Goal: Check status: Check status

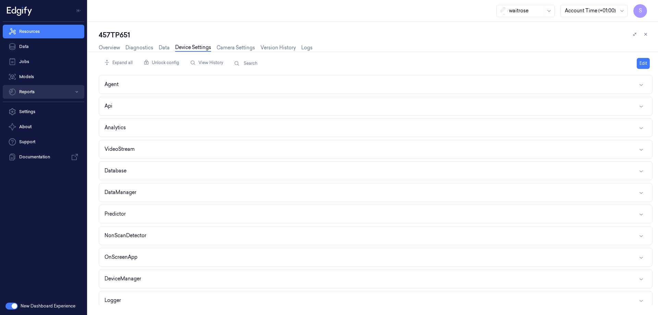
click at [29, 90] on button "Reports" at bounding box center [44, 92] width 82 height 14
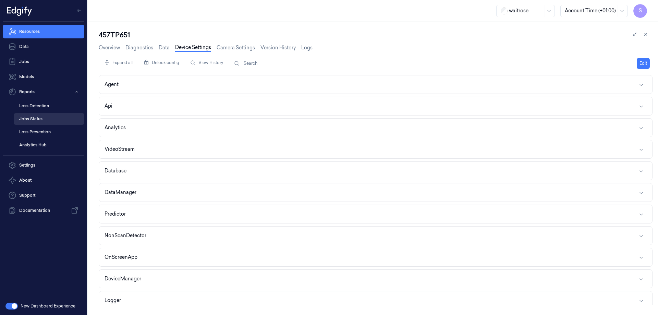
click at [29, 116] on link "Jobs Status" at bounding box center [49, 119] width 71 height 12
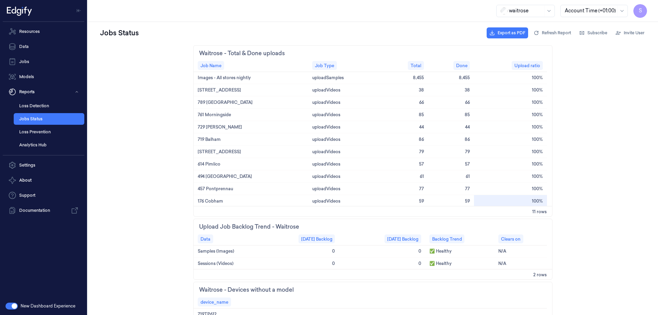
scroll to position [1, 0]
click at [36, 31] on link "Resources" at bounding box center [44, 32] width 82 height 14
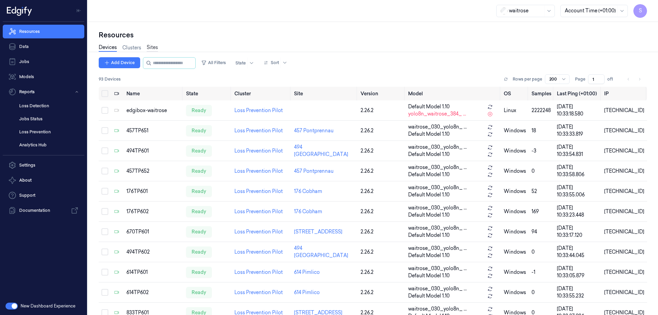
click at [153, 47] on link "Sites" at bounding box center [152, 48] width 11 height 8
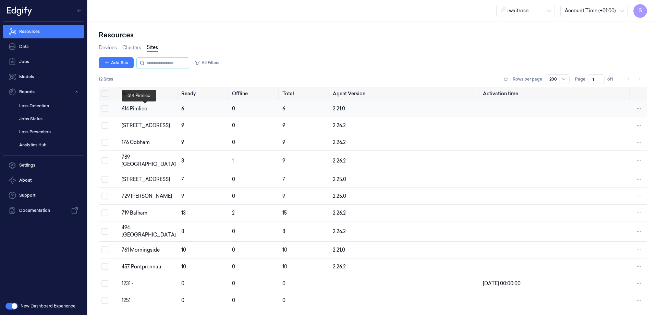
click at [142, 108] on div "614 Pimlico" at bounding box center [149, 108] width 54 height 7
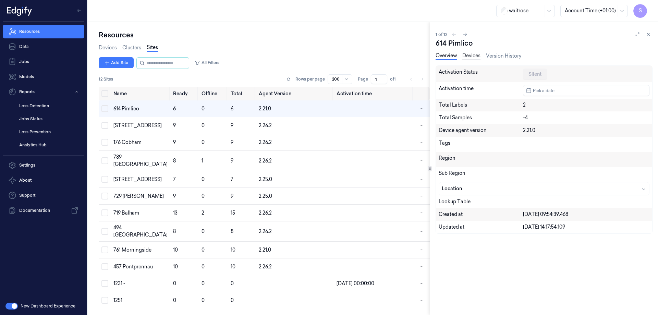
click at [473, 57] on link "Devices" at bounding box center [471, 56] width 18 height 8
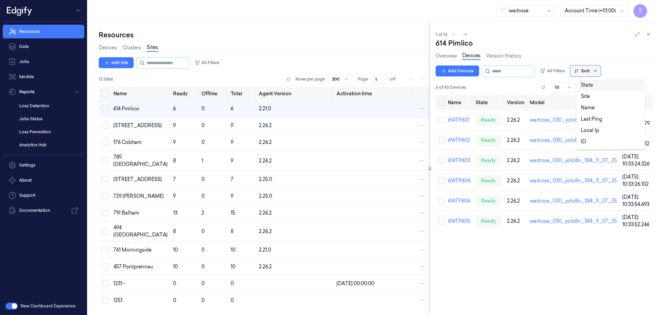
click at [598, 73] on icon at bounding box center [594, 70] width 5 height 5
click at [592, 107] on div "Name" at bounding box center [588, 107] width 14 height 7
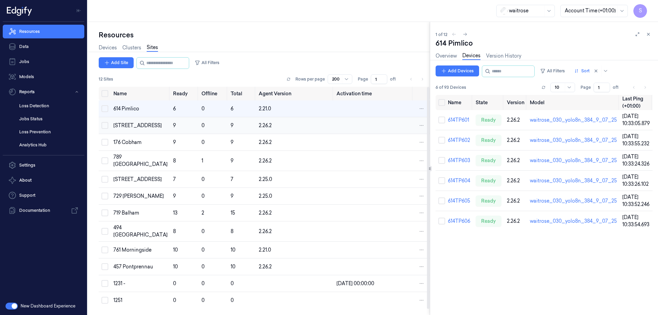
click at [127, 126] on div "670 Mill Hill" at bounding box center [140, 125] width 54 height 7
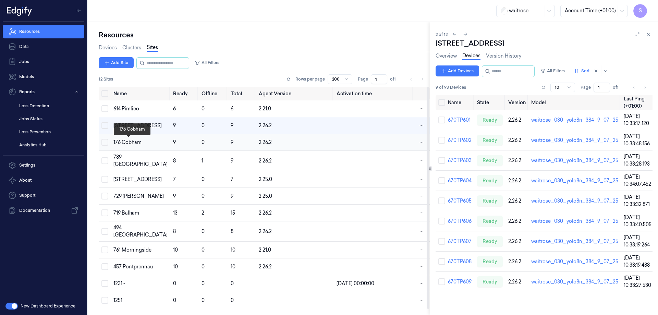
click at [135, 144] on div "176 Cobham" at bounding box center [140, 142] width 54 height 7
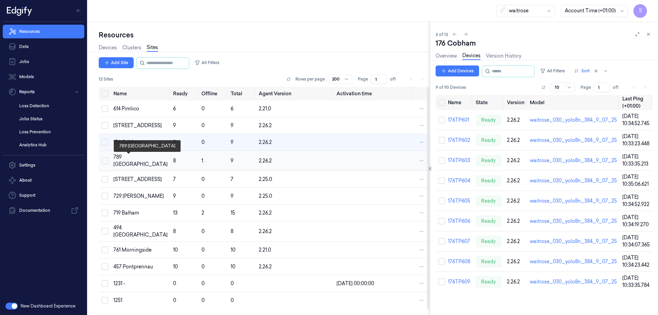
click at [130, 157] on div "789 Vauxhall" at bounding box center [140, 160] width 54 height 14
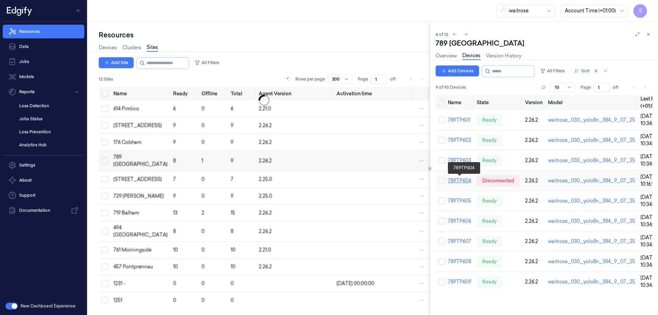
click at [460, 178] on link "789TP604" at bounding box center [459, 180] width 23 height 6
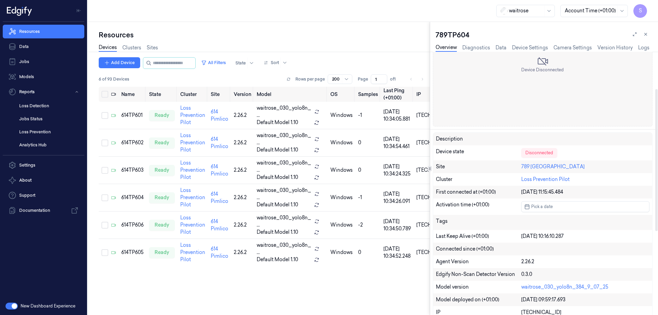
scroll to position [103, 0]
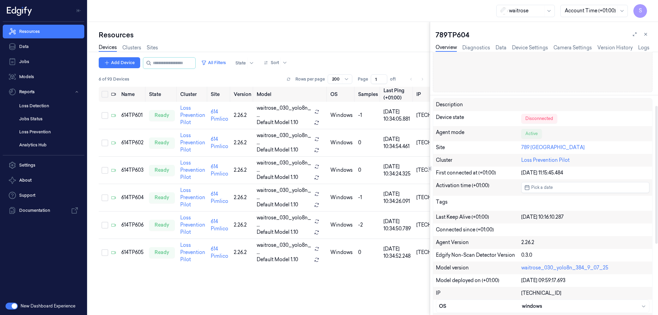
drag, startPoint x: 436, startPoint y: 216, endPoint x: 579, endPoint y: 215, distance: 142.9
click at [579, 215] on div "Last Keep Alive (+01:00) 08/09/2025 10:16:10.287" at bounding box center [542, 217] width 219 height 13
copy div "Last Keep Alive (+01:00) 08/09/2025 10:16:10.287"
click at [645, 35] on icon at bounding box center [645, 34] width 5 height 5
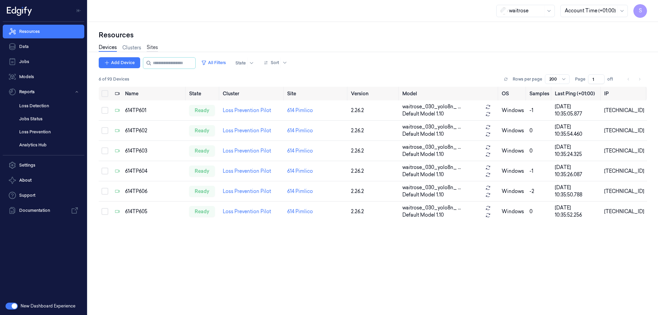
click at [155, 47] on link "Sites" at bounding box center [152, 48] width 11 height 8
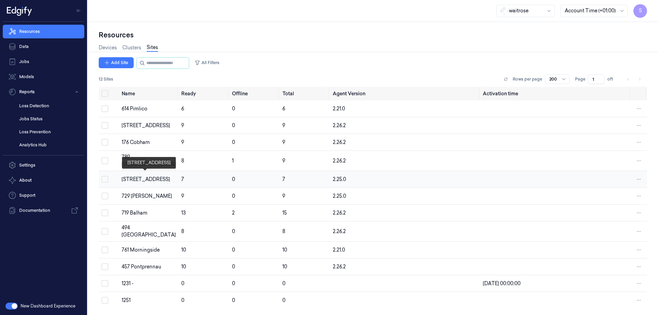
click at [143, 177] on div "833 Trinity Square" at bounding box center [149, 179] width 54 height 7
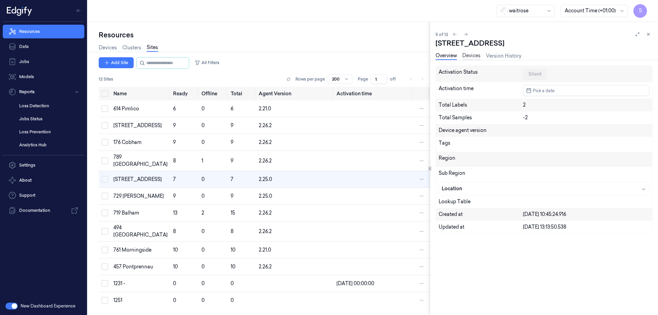
click at [476, 56] on link "Devices" at bounding box center [471, 56] width 18 height 8
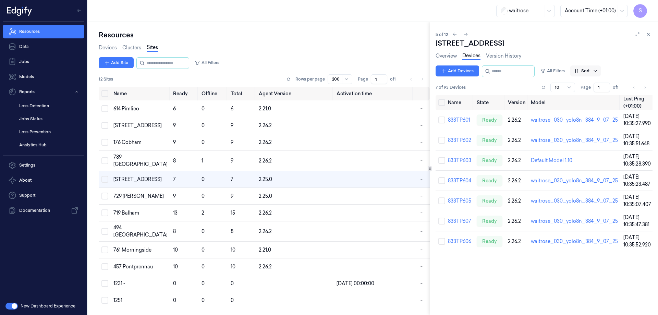
click at [598, 69] on icon at bounding box center [594, 70] width 5 height 5
click at [589, 105] on div "Name" at bounding box center [588, 107] width 14 height 7
click at [127, 195] on div "729 Wells" at bounding box center [140, 196] width 54 height 7
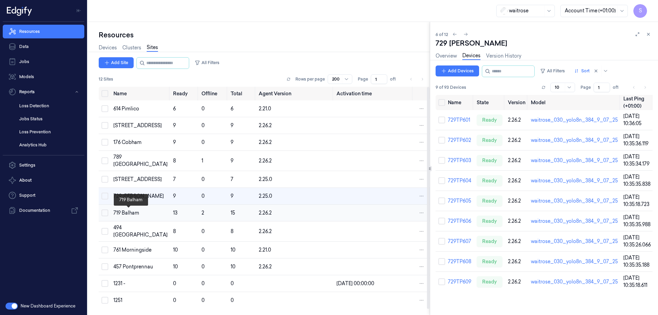
click at [127, 215] on div "719 Balham" at bounding box center [140, 212] width 54 height 7
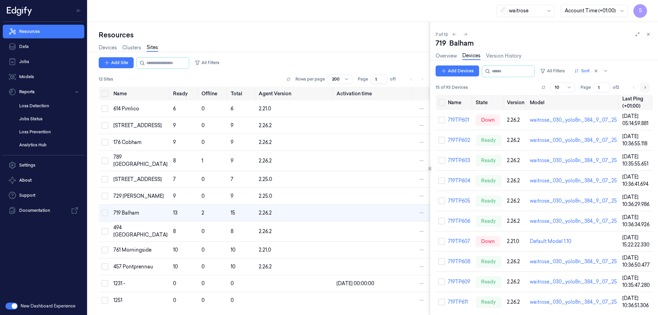
click at [645, 88] on icon "Go to next page" at bounding box center [645, 87] width 4 height 5
type input "2"
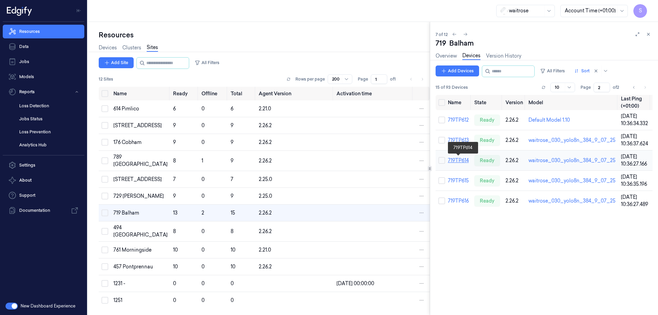
click at [463, 160] on link "719TP614" at bounding box center [458, 160] width 21 height 6
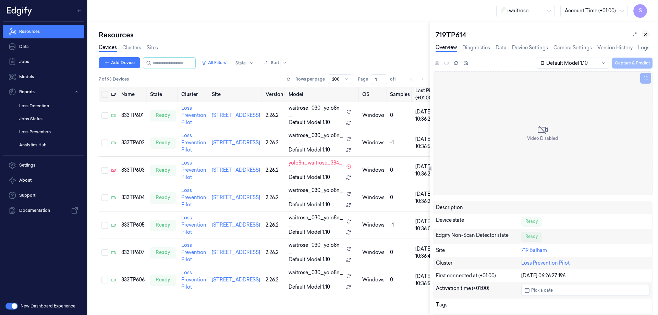
click at [646, 32] on icon at bounding box center [645, 34] width 5 height 5
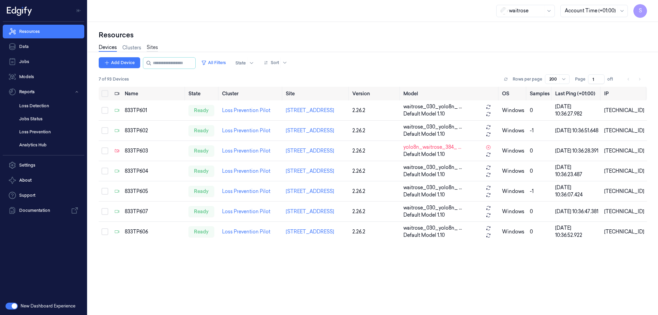
click at [156, 49] on link "Sites" at bounding box center [152, 48] width 11 height 8
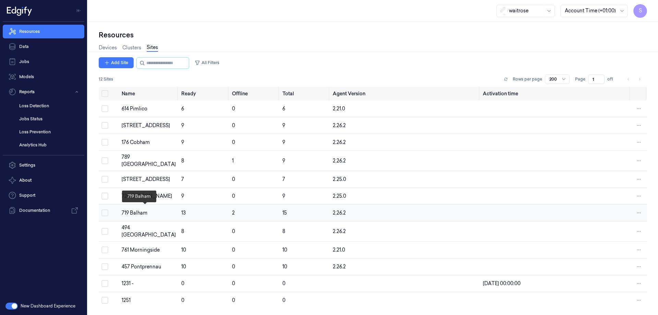
click at [143, 209] on div "719 Balham" at bounding box center [149, 212] width 54 height 7
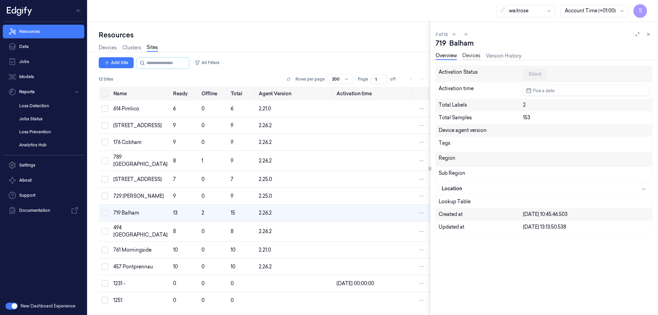
click at [467, 53] on link "Devices" at bounding box center [471, 56] width 18 height 8
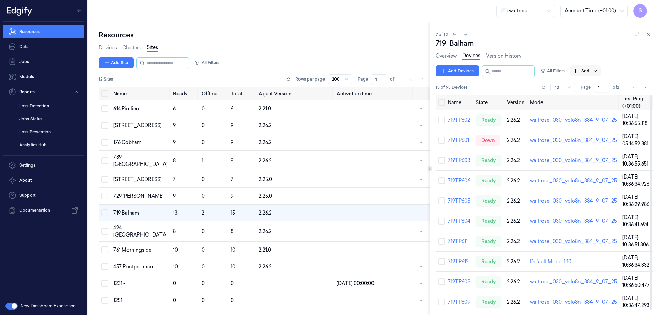
click at [598, 70] on icon at bounding box center [594, 70] width 5 height 5
click at [586, 107] on div "Name" at bounding box center [588, 107] width 14 height 7
click at [460, 119] on link "719TP601" at bounding box center [458, 120] width 21 height 6
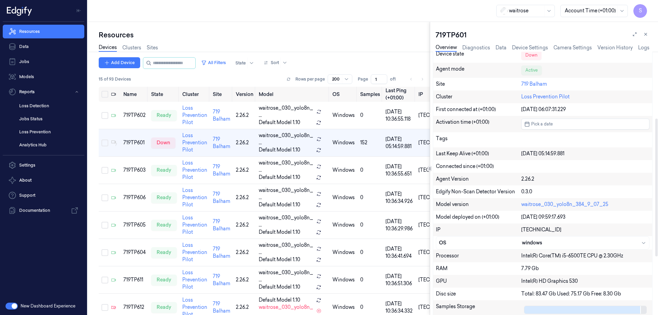
scroll to position [171, 0]
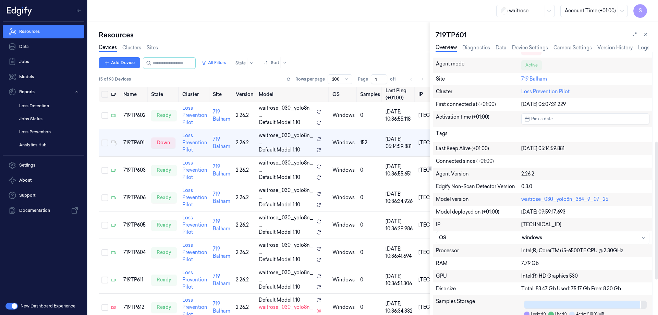
drag, startPoint x: 436, startPoint y: 148, endPoint x: 587, endPoint y: 147, distance: 150.4
click at [587, 147] on div "Last Keep Alive (+01:00) 05/09/2025 05:14:59.881" at bounding box center [542, 148] width 219 height 13
copy div "Last Keep Alive (+01:00) 05/09/2025 05:14:59.881"
click at [151, 48] on link "Sites" at bounding box center [152, 48] width 11 height 8
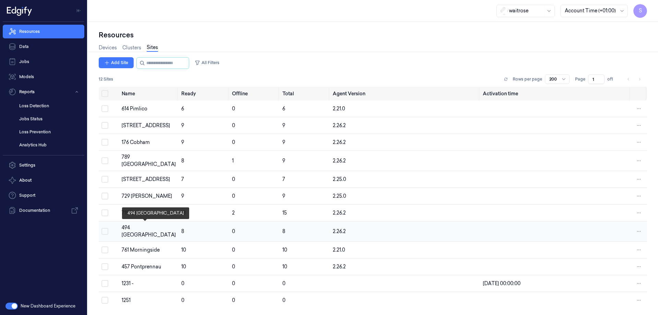
click at [140, 224] on div "494 Altrincham" at bounding box center [149, 231] width 54 height 14
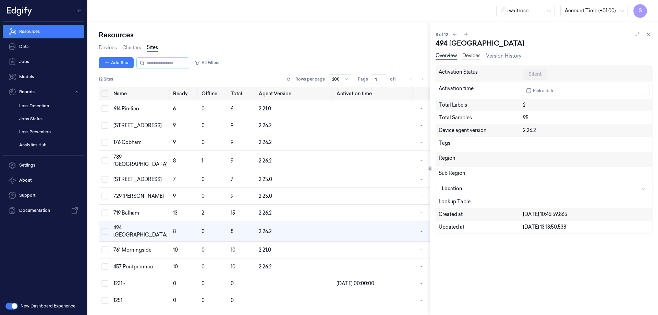
click at [469, 54] on link "Devices" at bounding box center [471, 56] width 18 height 8
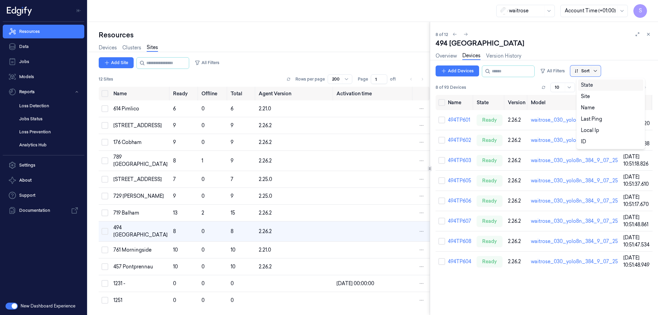
click at [596, 70] on icon at bounding box center [594, 71] width 3 height 2
click at [588, 110] on div "Name" at bounding box center [588, 107] width 14 height 7
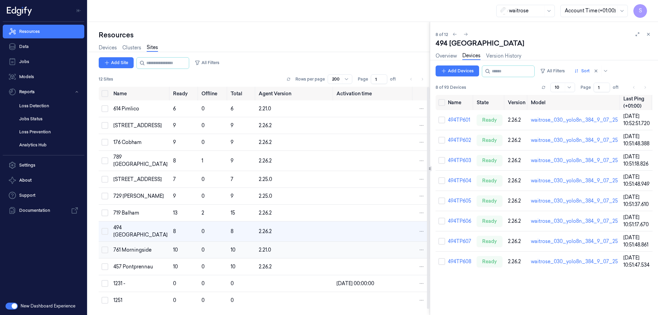
click at [121, 249] on div "761 Morningside" at bounding box center [140, 249] width 54 height 7
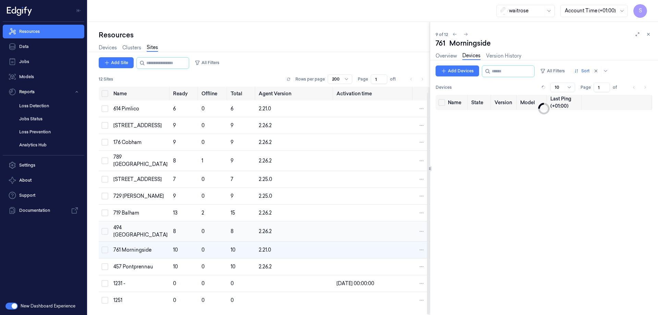
scroll to position [6, 0]
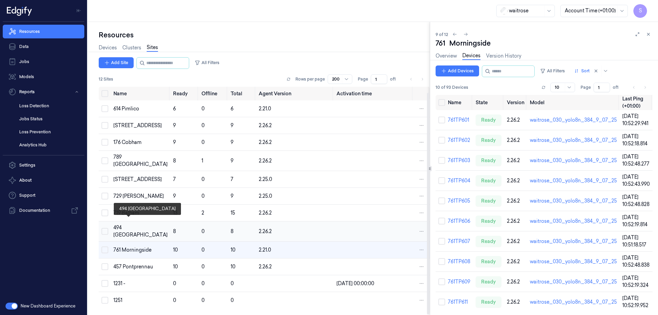
click at [132, 224] on div "494 Altrincham" at bounding box center [140, 231] width 54 height 14
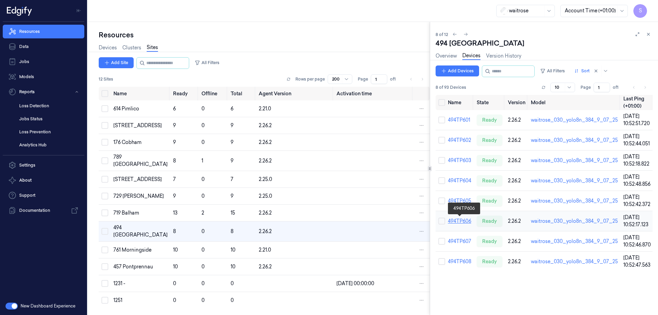
click at [462, 221] on link "494TP606" at bounding box center [459, 221] width 23 height 6
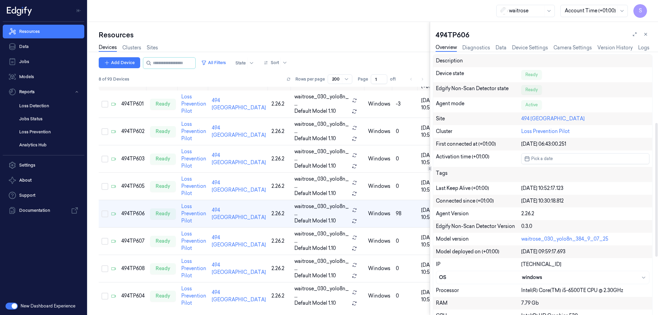
scroll to position [137, 0]
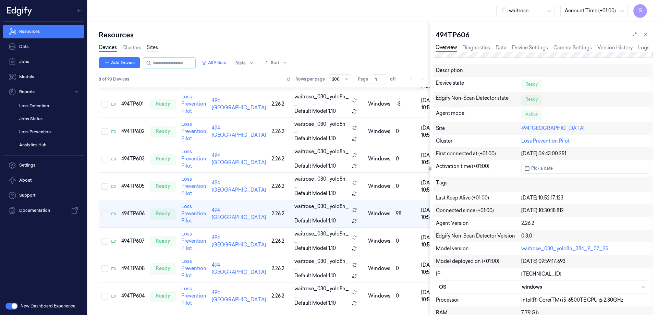
click at [156, 48] on link "Sites" at bounding box center [152, 48] width 11 height 8
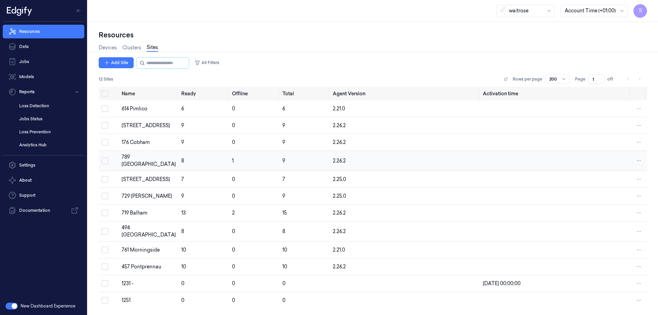
click at [139, 162] on div "789 Vauxhall" at bounding box center [149, 160] width 54 height 14
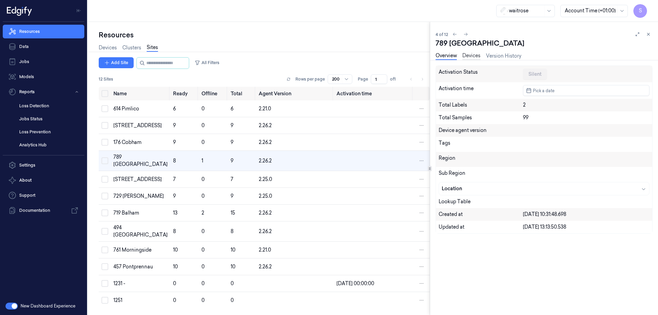
click at [475, 56] on link "Devices" at bounding box center [471, 56] width 18 height 8
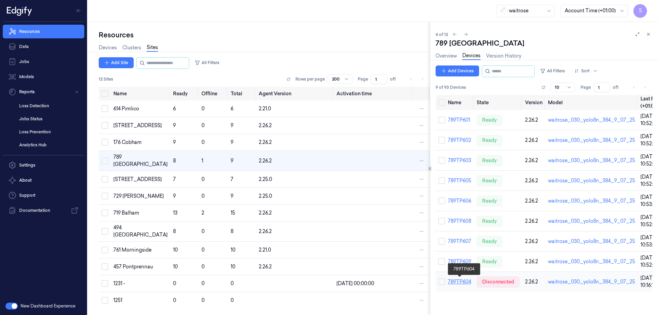
click at [456, 281] on link "789TP604" at bounding box center [459, 282] width 23 height 6
click at [460, 281] on link "789TP604" at bounding box center [459, 282] width 23 height 6
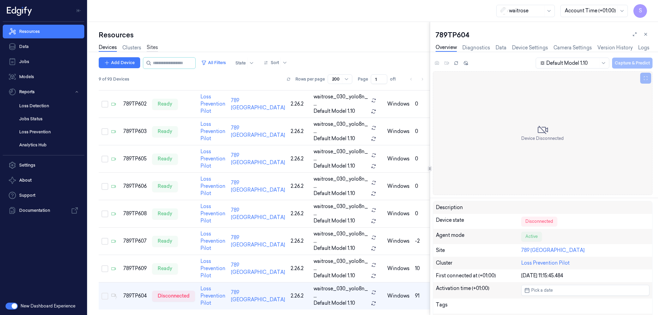
click at [151, 49] on link "Sites" at bounding box center [152, 48] width 11 height 8
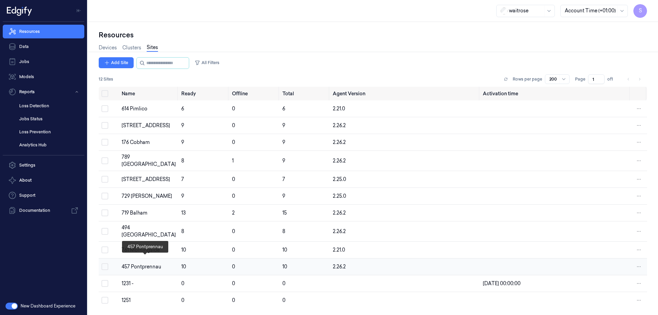
click at [136, 263] on div "457 Pontprennau" at bounding box center [149, 266] width 54 height 7
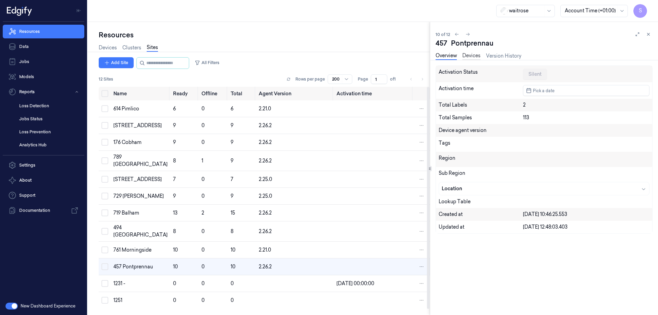
click at [470, 57] on link "Devices" at bounding box center [471, 56] width 18 height 8
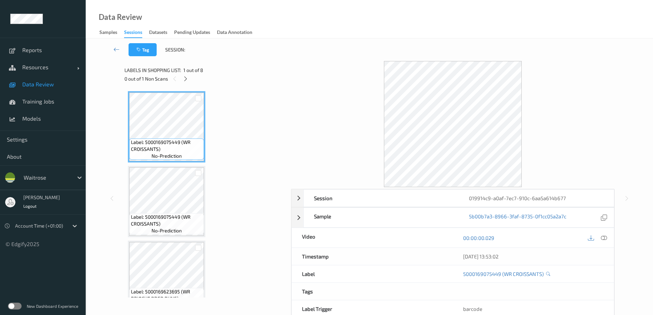
click at [131, 30] on div "Sessions" at bounding box center [133, 33] width 18 height 9
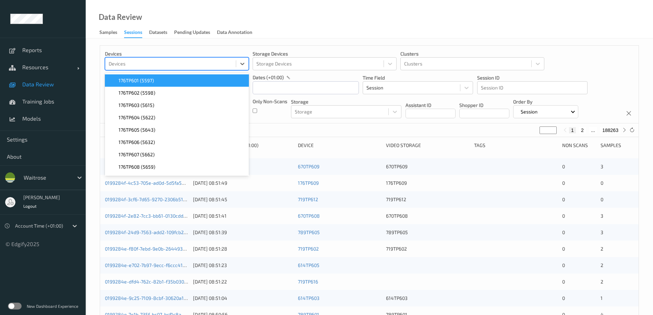
click at [136, 61] on div at bounding box center [171, 64] width 124 height 8
type input "719tp601"
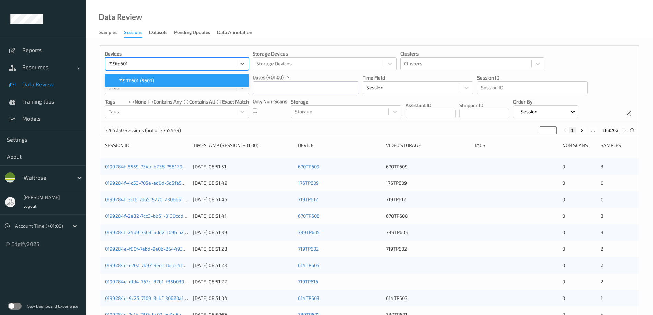
click at [132, 79] on span "719TP601 (5607)" at bounding box center [136, 80] width 35 height 7
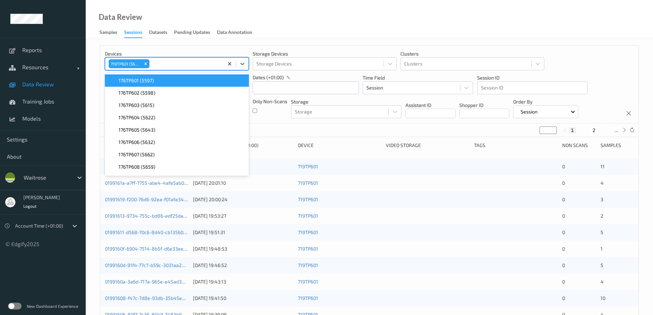
click at [300, 16] on div "Data Review Samples Sessions Datasets Pending Updates Data Annotation" at bounding box center [369, 19] width 567 height 38
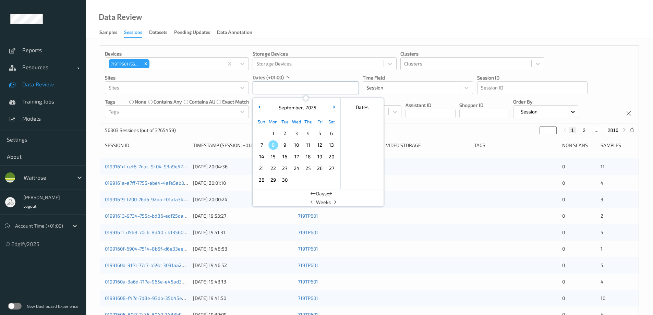
click at [283, 87] on input "text" at bounding box center [305, 87] width 106 height 13
click at [262, 146] on span "7" at bounding box center [262, 145] width 10 height 10
type input "[DATE] 00:00 -> [DATE] 23:59"
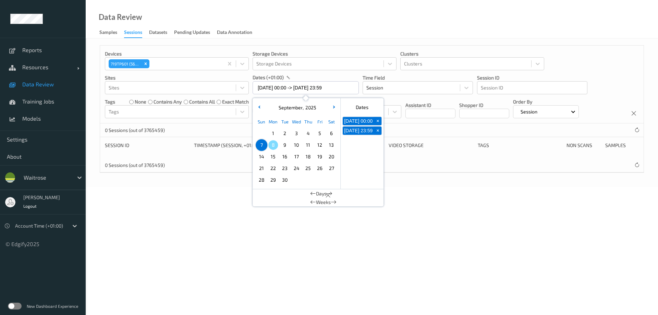
click at [306, 21] on div "Data Review Samples Sessions Datasets Pending Updates Data Annotation" at bounding box center [372, 19] width 572 height 38
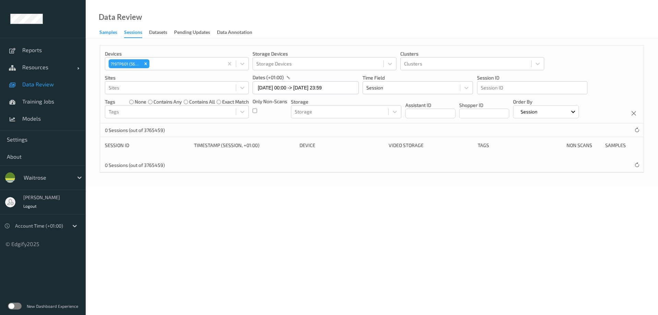
click at [104, 31] on div "Samples" at bounding box center [108, 33] width 18 height 9
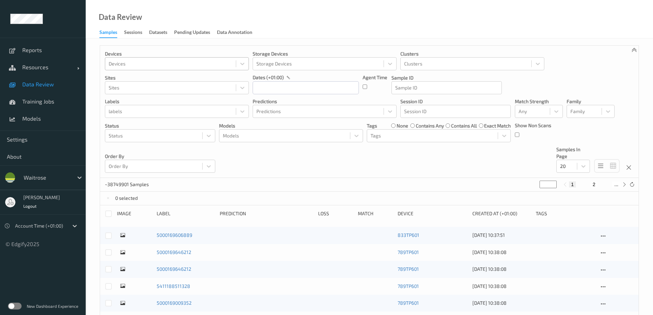
click at [159, 65] on div at bounding box center [171, 64] width 124 height 8
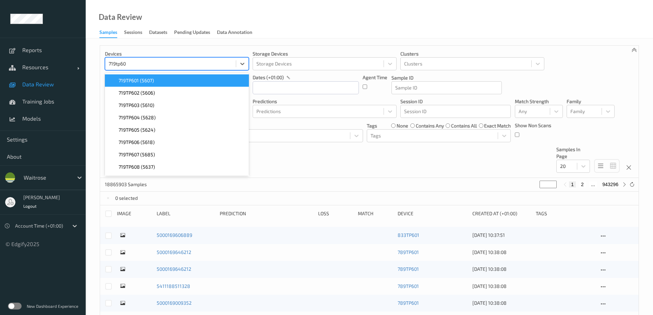
type input "719tp601"
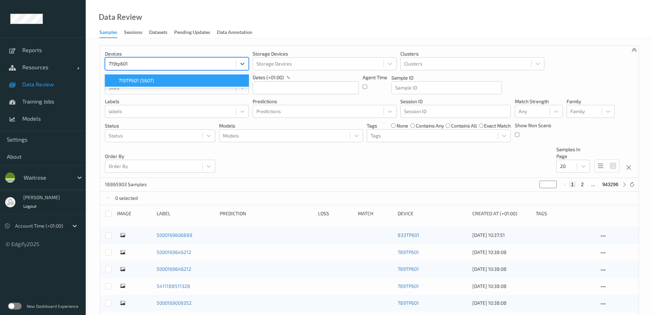
click at [184, 78] on div "719TP601 (5607)" at bounding box center [177, 80] width 136 height 7
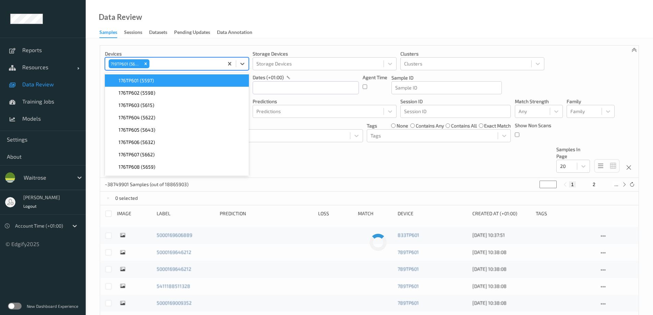
drag, startPoint x: 297, startPoint y: 36, endPoint x: 299, endPoint y: 32, distance: 4.9
click at [299, 34] on div "Data Review Samples Sessions Datasets Pending Updates Data Annotation" at bounding box center [369, 19] width 567 height 38
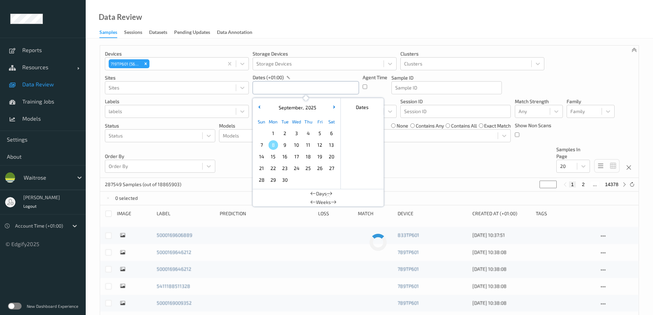
click at [273, 90] on input "text" at bounding box center [305, 87] width 106 height 13
click at [259, 148] on span "7" at bounding box center [262, 145] width 10 height 10
type input "[DATE] 00:00 -> [DATE] 23:59"
click at [282, 20] on div "Data Review Samples Sessions Datasets Pending Updates Data Annotation" at bounding box center [369, 19] width 567 height 38
